Goal: Navigation & Orientation: Understand site structure

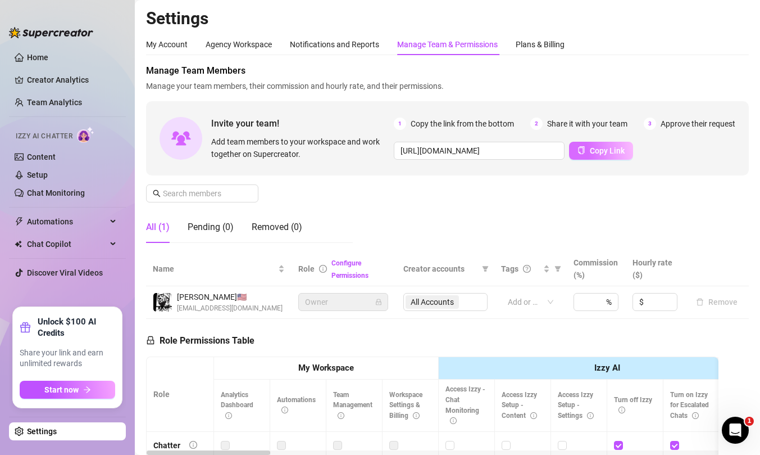
click at [613, 151] on span "Copy Link" at bounding box center [607, 150] width 35 height 9
click at [47, 157] on link "Content" at bounding box center [41, 156] width 29 height 9
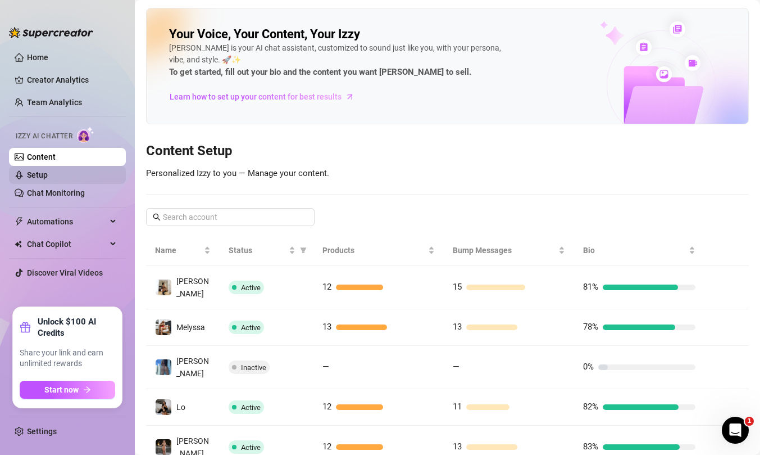
click at [44, 173] on link "Setup" at bounding box center [37, 174] width 21 height 9
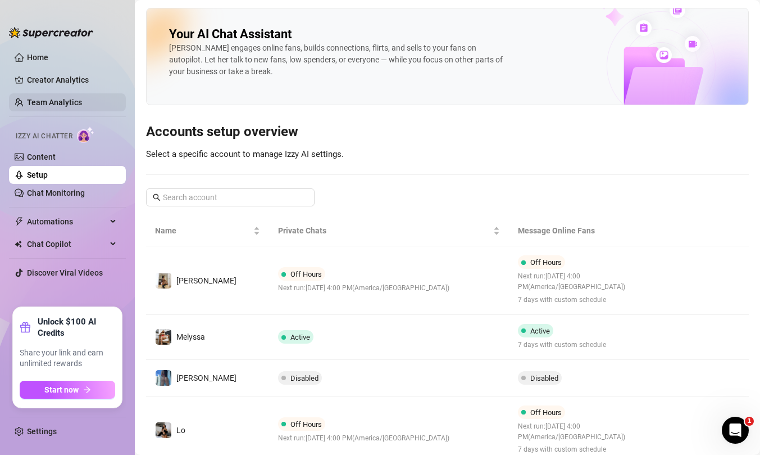
click at [69, 98] on link "Team Analytics" at bounding box center [54, 102] width 55 height 9
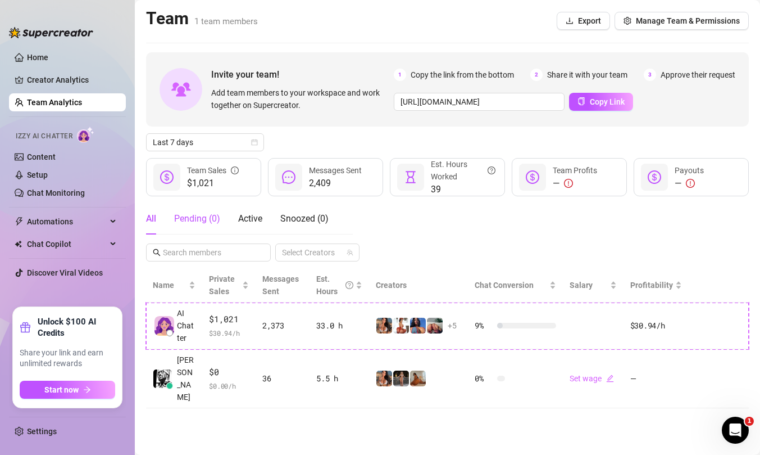
click at [202, 219] on div "Pending ( 0 )" at bounding box center [197, 218] width 46 height 13
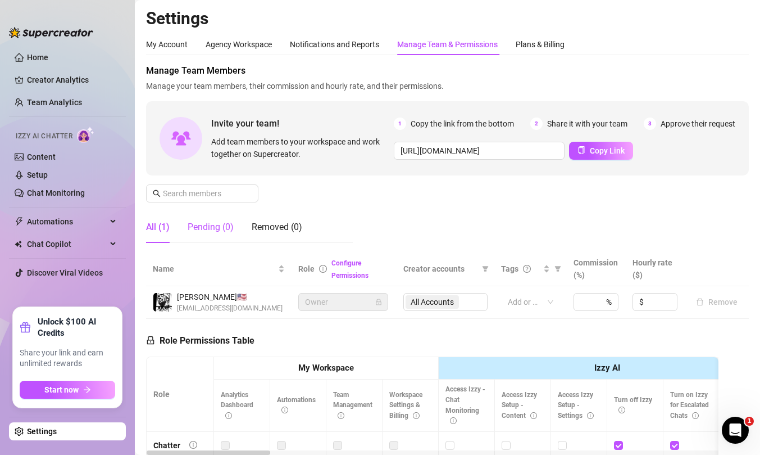
click at [207, 232] on div "Pending (0)" at bounding box center [211, 226] width 46 height 13
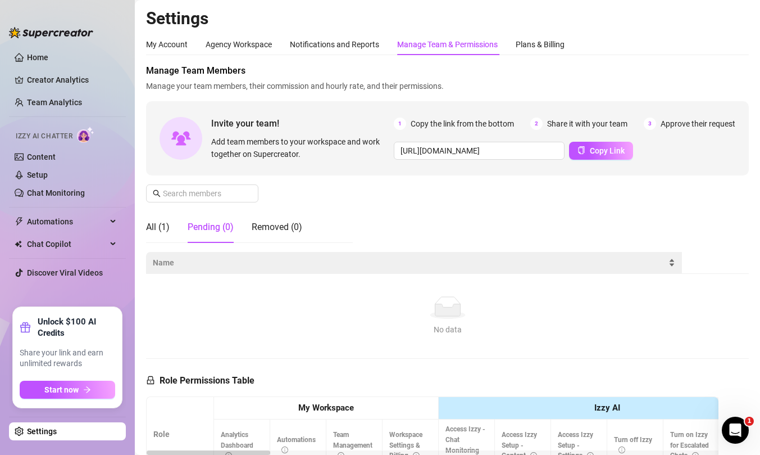
scroll to position [104, 0]
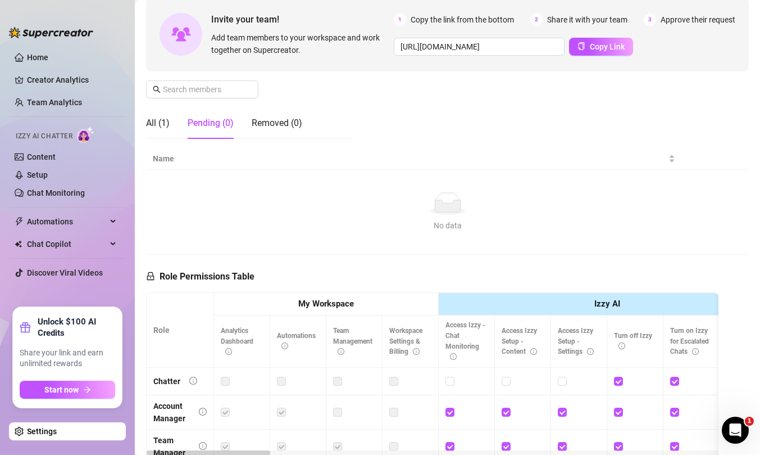
click at [202, 123] on div "Pending (0)" at bounding box center [211, 122] width 46 height 13
click at [152, 121] on div "All (1)" at bounding box center [158, 122] width 24 height 13
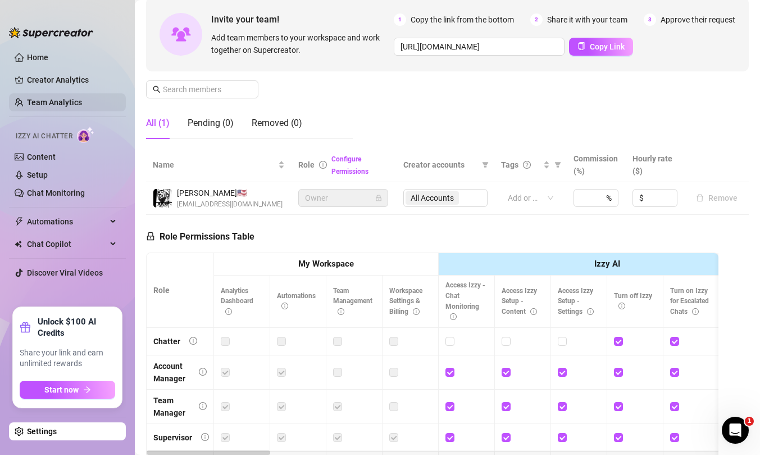
click at [61, 98] on link "Team Analytics" at bounding box center [54, 102] width 55 height 9
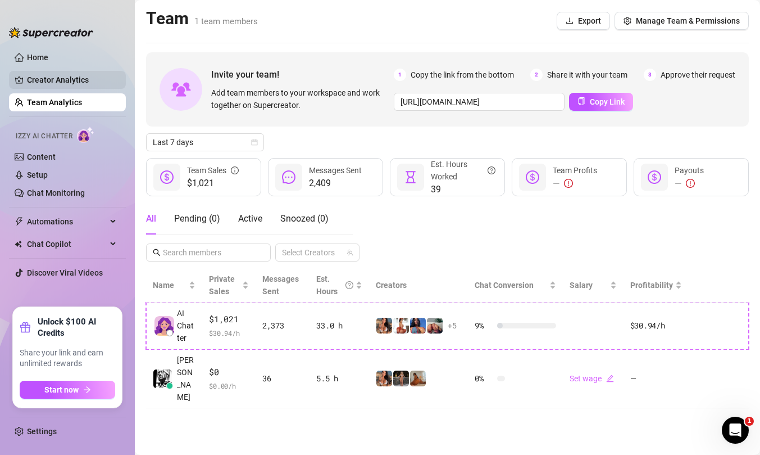
click at [64, 81] on link "Creator Analytics" at bounding box center [72, 80] width 90 height 18
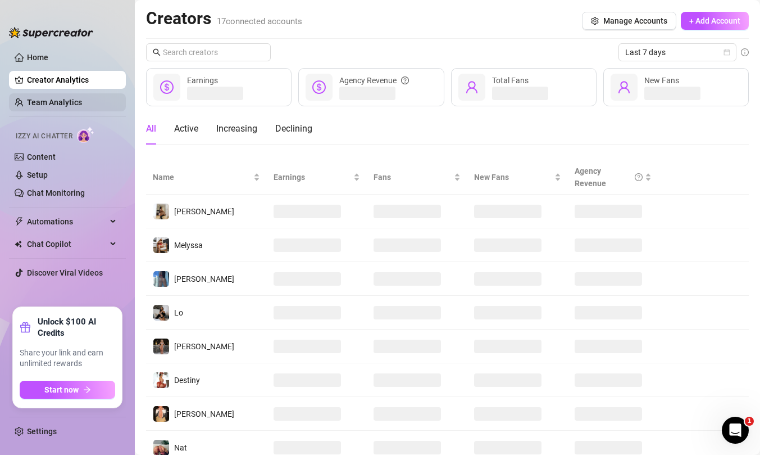
click at [60, 107] on link "Team Analytics" at bounding box center [54, 102] width 55 height 9
